Goal: Navigation & Orientation: Find specific page/section

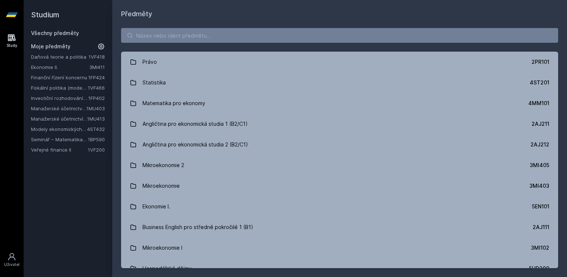
click at [44, 66] on link "Ekonomie II." at bounding box center [60, 66] width 58 height 7
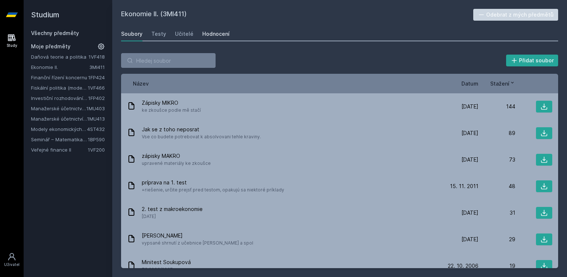
click at [206, 33] on div "Hodnocení" at bounding box center [215, 33] width 27 height 7
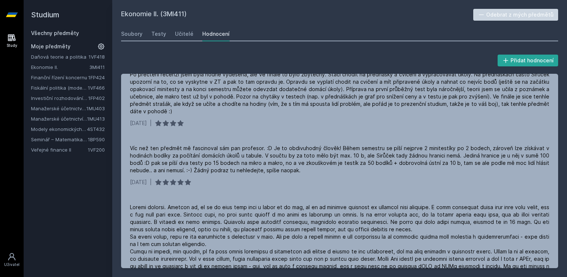
scroll to position [4, 0]
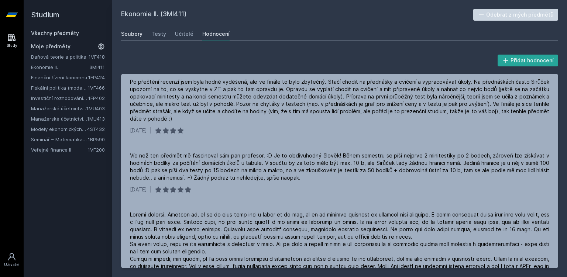
click at [142, 36] on div "Soubory" at bounding box center [131, 33] width 21 height 7
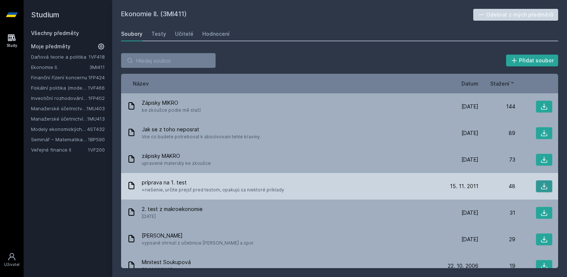
click at [543, 189] on icon at bounding box center [544, 186] width 6 height 6
